Goal: Information Seeking & Learning: Learn about a topic

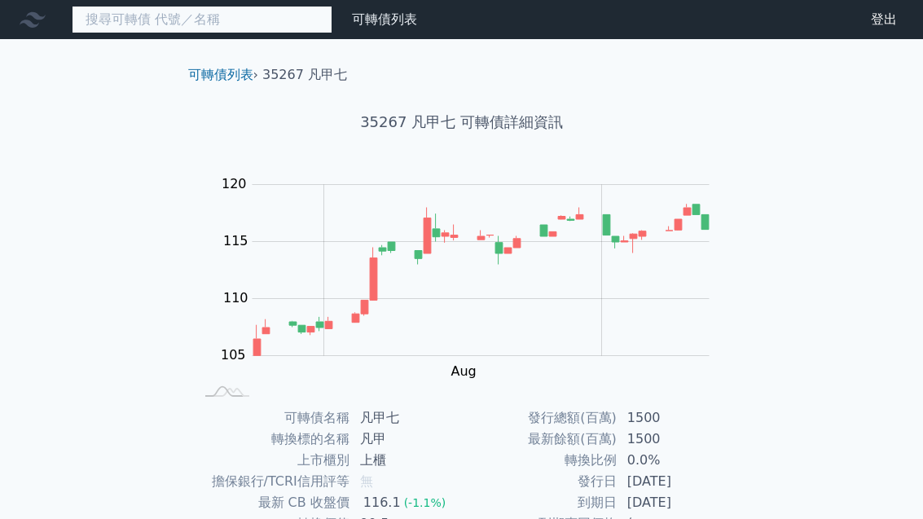
click at [246, 24] on input at bounding box center [202, 20] width 261 height 28
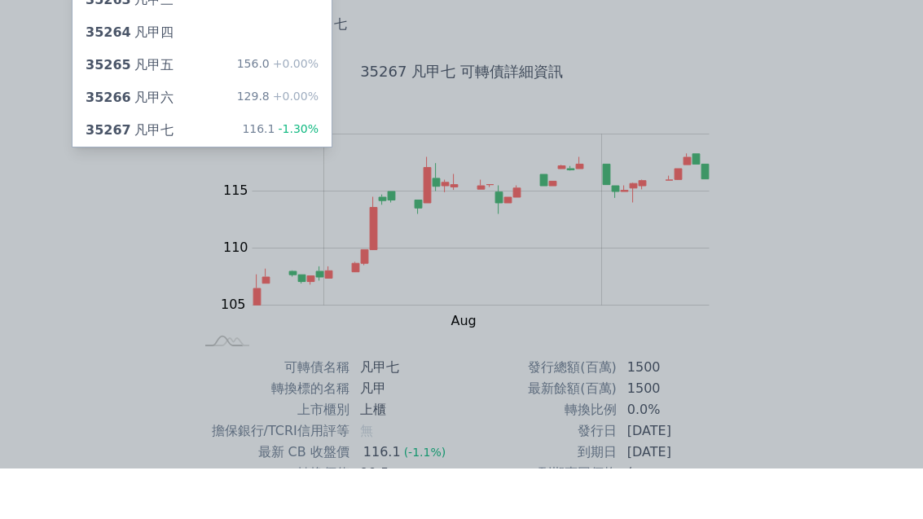
type input "3526"
click at [711, 62] on div at bounding box center [461, 259] width 923 height 519
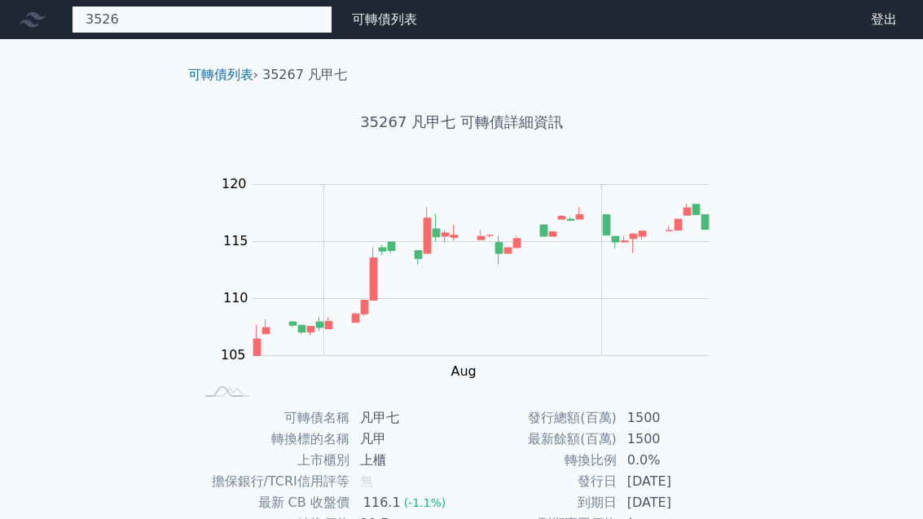
click at [246, 18] on div "3526 35263 凡甲三 35264 凡甲四 35265 凡甲五 156.0 +0.00% 35266 凡甲六 129.8 +0.00% 35267 凡甲…" at bounding box center [202, 20] width 261 height 28
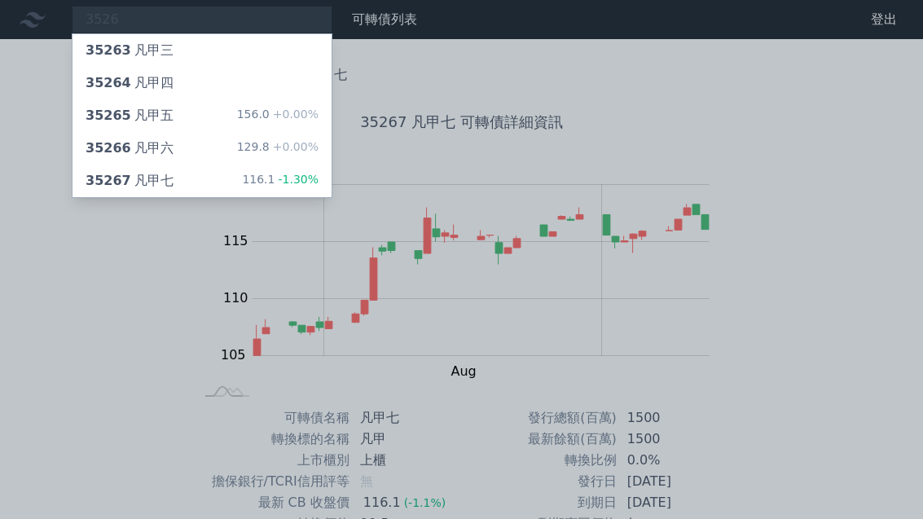
click at [168, 142] on div "35266 凡甲六" at bounding box center [130, 149] width 88 height 20
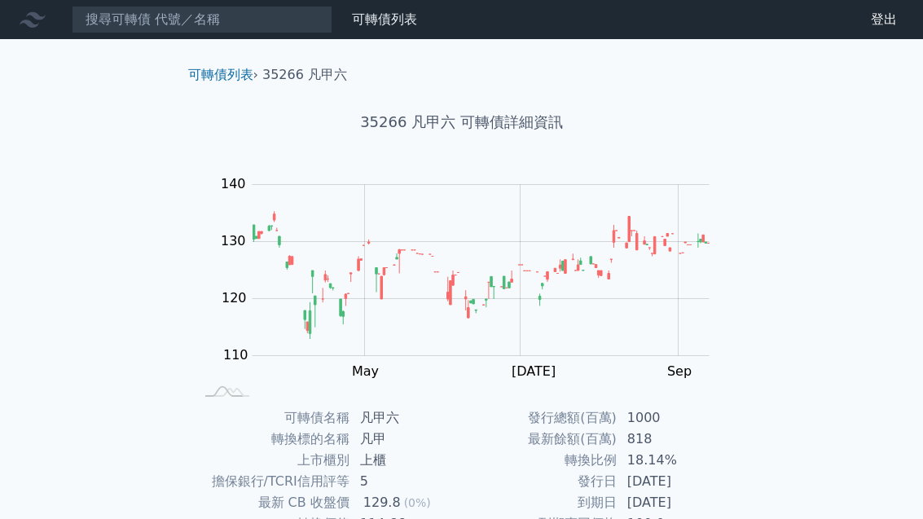
click at [378, 44] on div "可轉債列表 › 35266 凡甲六" at bounding box center [462, 62] width 574 height 46
click at [388, 18] on link "可轉債列表" at bounding box center [384, 18] width 65 height 15
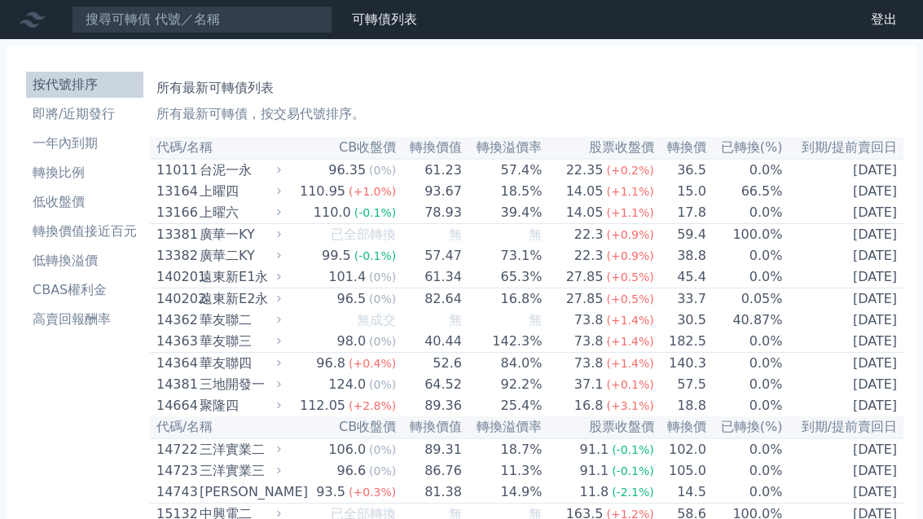
click at [90, 229] on li "轉換價值接近百元" at bounding box center [84, 232] width 117 height 20
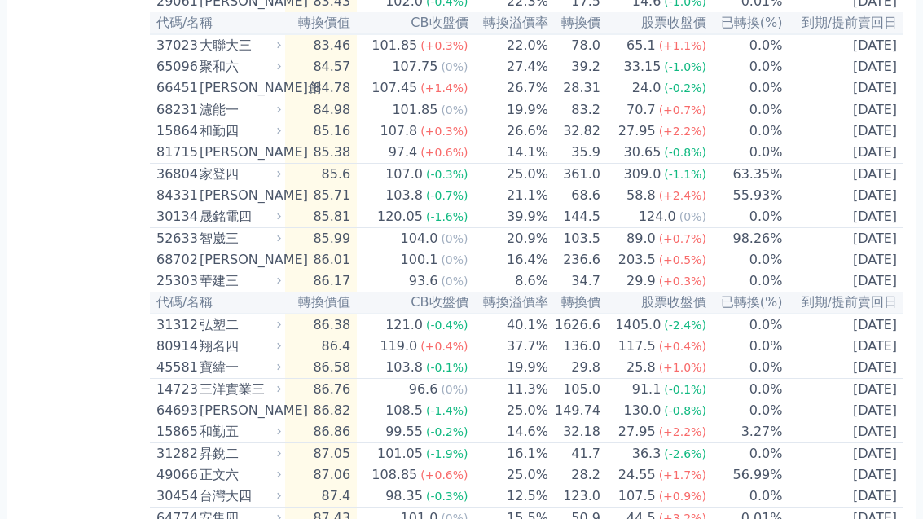
scroll to position [433, 0]
